Goal: Task Accomplishment & Management: Use online tool/utility

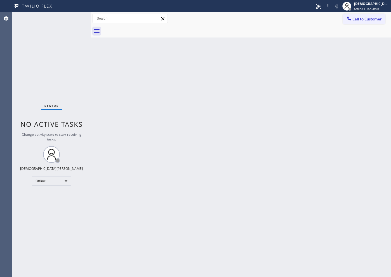
click at [67, 81] on div "Status No active tasks Change activity state to start receiving tasks. Christia…" at bounding box center [51, 144] width 78 height 265
click at [78, 90] on div "Status No active tasks Change activity state to start receiving tasks. Christia…" at bounding box center [51, 144] width 78 height 265
click at [53, 183] on div "Offline" at bounding box center [51, 181] width 39 height 9
click at [50, 197] on li "Available" at bounding box center [51, 196] width 38 height 7
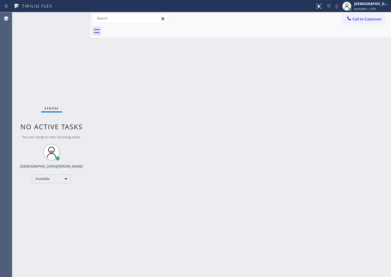
click at [313, 63] on div "Back to Dashboard Change Sender ID Customers Technicians Select a contact Outbo…" at bounding box center [241, 144] width 301 height 265
click at [74, 83] on div "Status No active tasks You are ready to start receiving tasks. Christian Cinco …" at bounding box center [51, 144] width 78 height 265
